Goal: Information Seeking & Learning: Learn about a topic

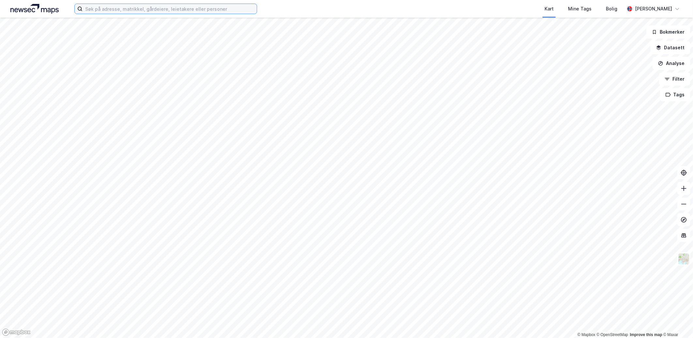
click at [136, 8] on input at bounding box center [170, 9] width 174 height 10
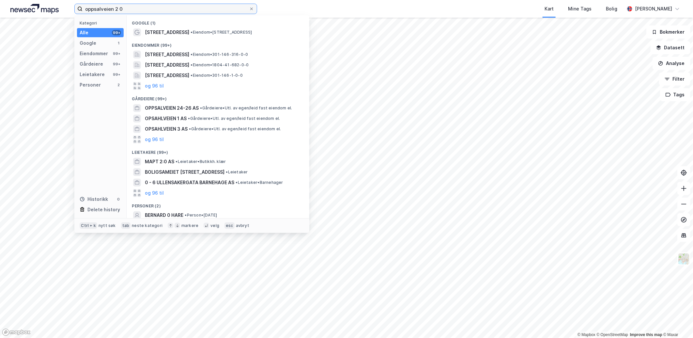
click at [135, 8] on input "oppsalveien 2 0" at bounding box center [166, 9] width 167 height 10
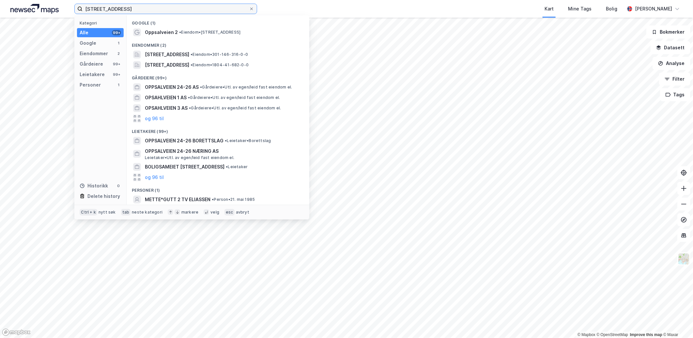
type input "[STREET_ADDRESS]"
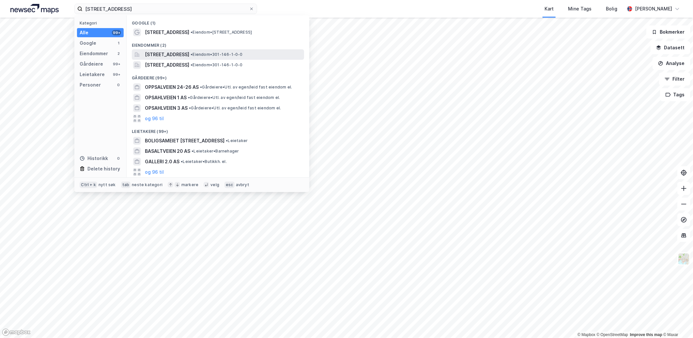
click at [184, 51] on span "[STREET_ADDRESS]" at bounding box center [167, 55] width 44 height 8
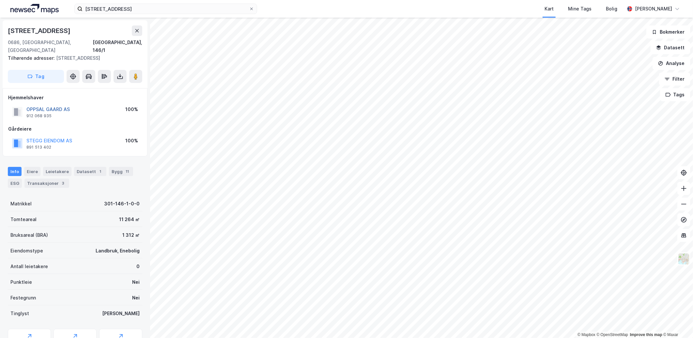
click at [0, 0] on button "OPPSAL GAARD AS" at bounding box center [0, 0] width 0 height 0
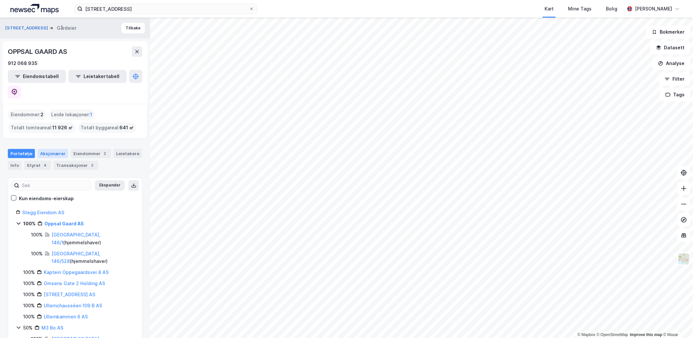
click at [49, 149] on div "Aksjonærer" at bounding box center [53, 153] width 31 height 9
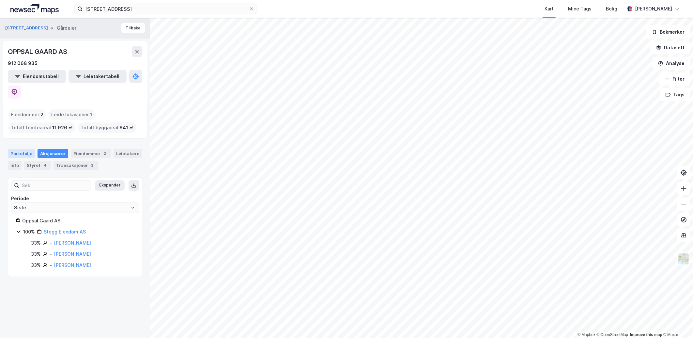
click at [16, 149] on div "Portefølje" at bounding box center [21, 153] width 27 height 9
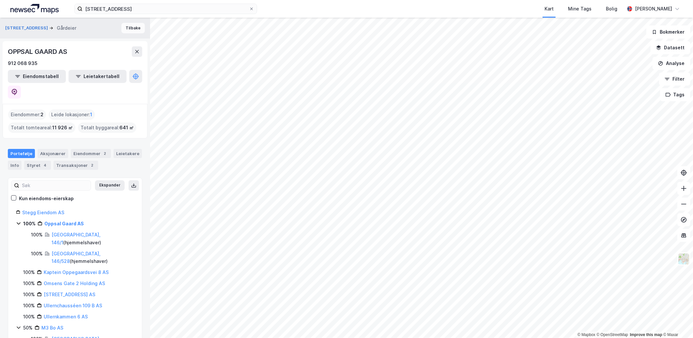
click at [127, 30] on button "Tilbake" at bounding box center [133, 28] width 24 height 10
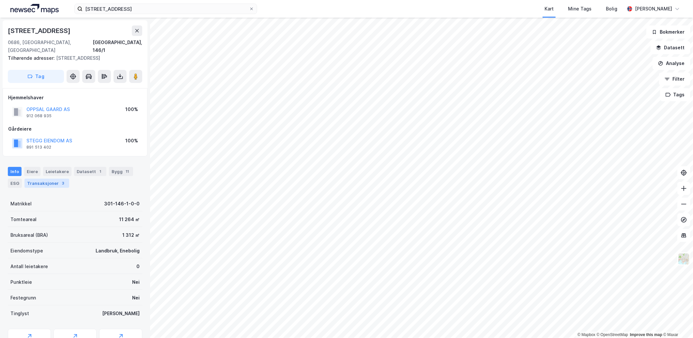
click at [56, 179] on div "Transaksjoner 3" at bounding box center [46, 183] width 45 height 9
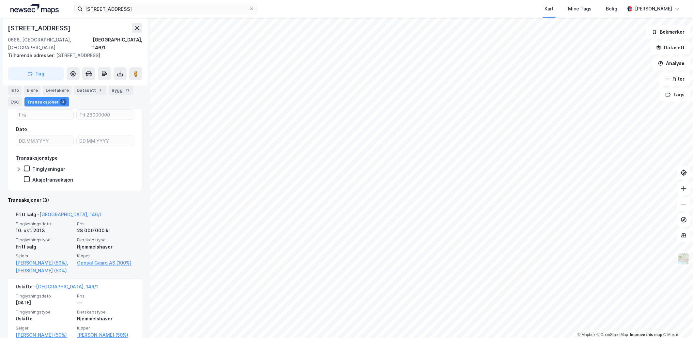
scroll to position [145, 0]
